Goal: Task Accomplishment & Management: Use online tool/utility

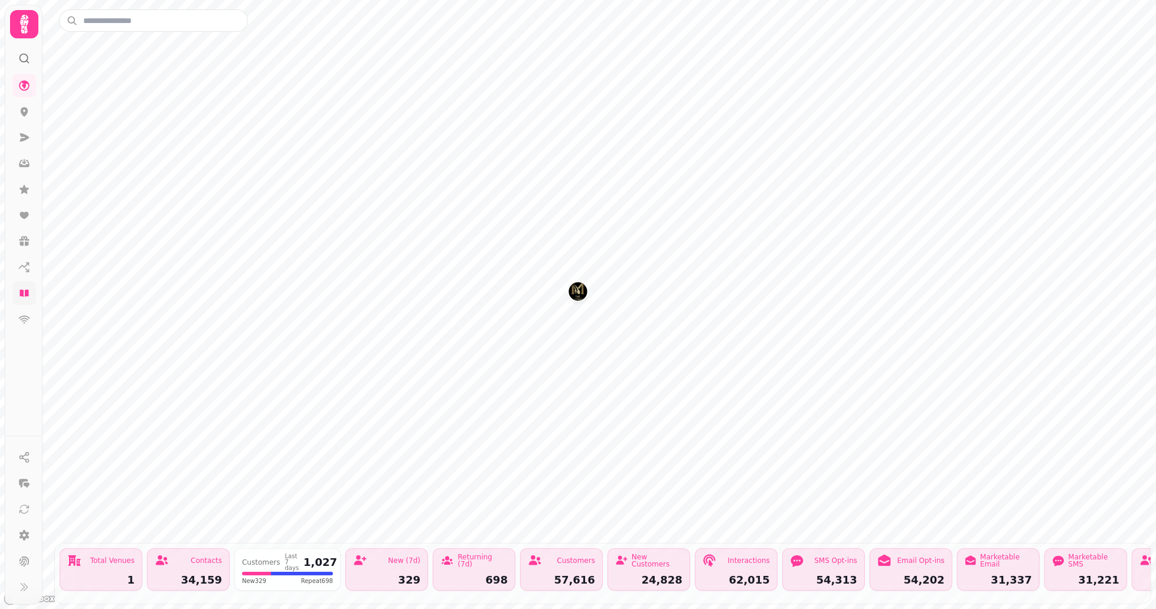
click at [27, 297] on icon at bounding box center [23, 293] width 9 height 7
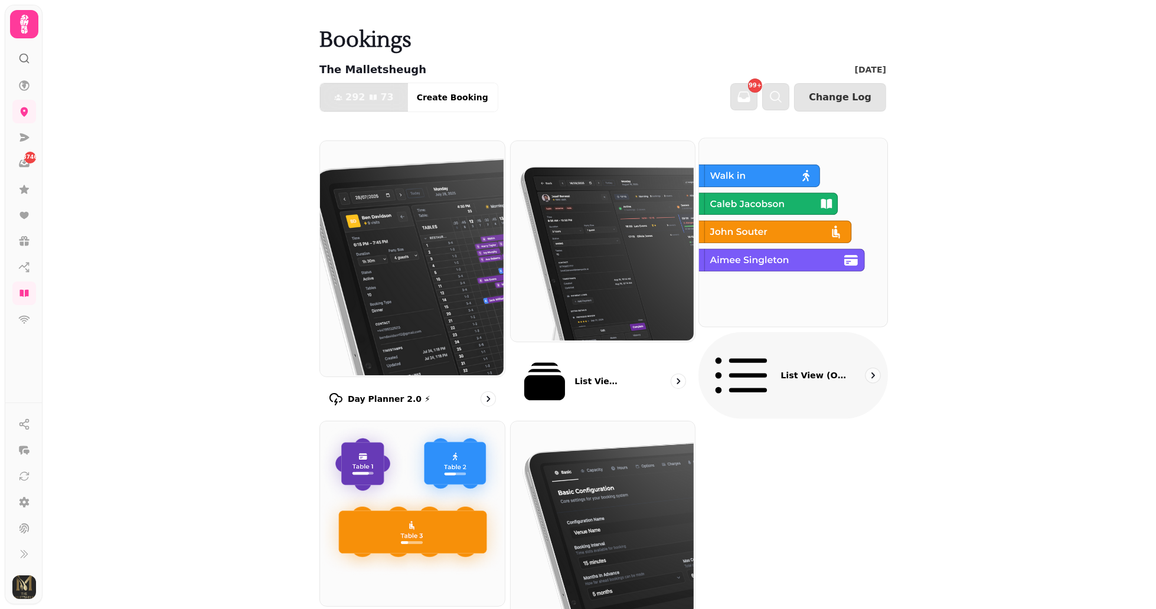
click at [698, 260] on img at bounding box center [792, 231] width 188 height 188
